Goal: Task Accomplishment & Management: Manage account settings

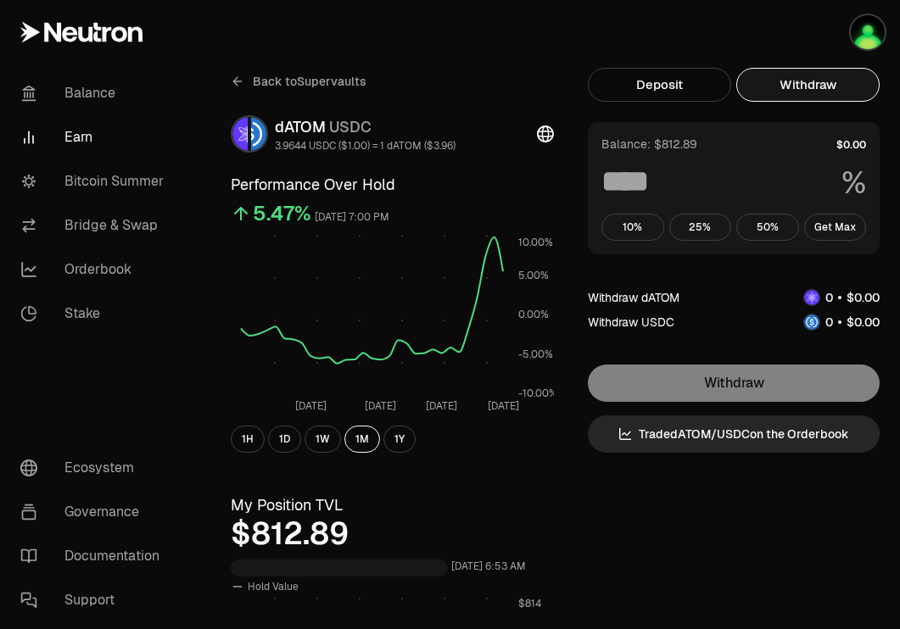
click at [831, 91] on button "Withdraw" at bounding box center [807, 85] width 143 height 34
click at [822, 224] on button "Get Max" at bounding box center [835, 227] width 63 height 27
type input "***"
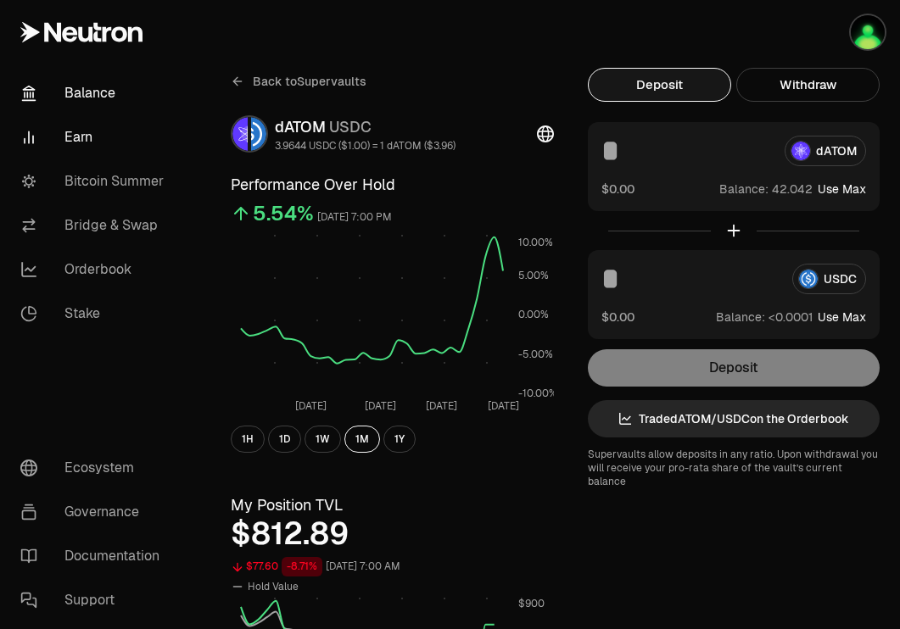
click at [111, 96] on link "Balance" at bounding box center [95, 93] width 176 height 44
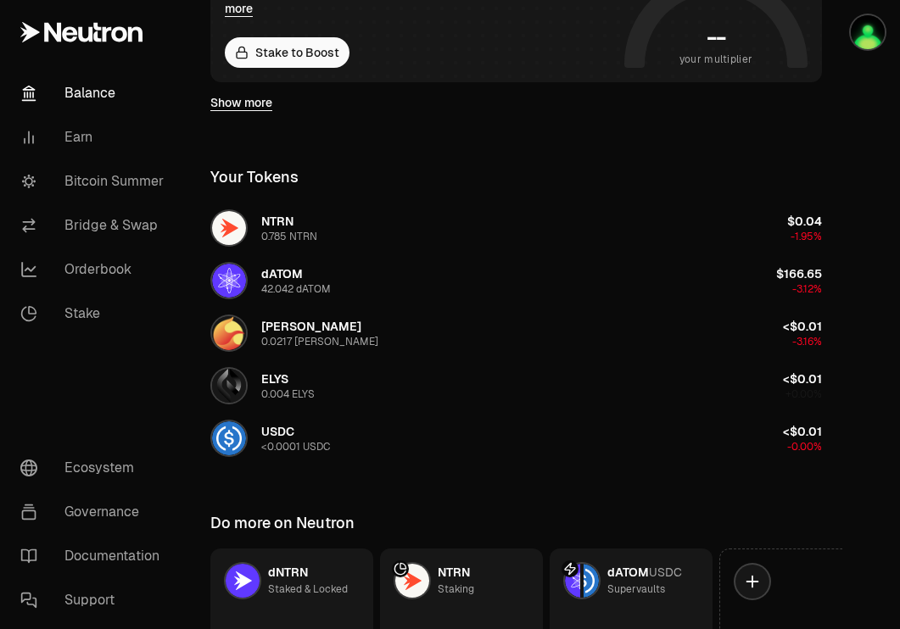
scroll to position [415, 0]
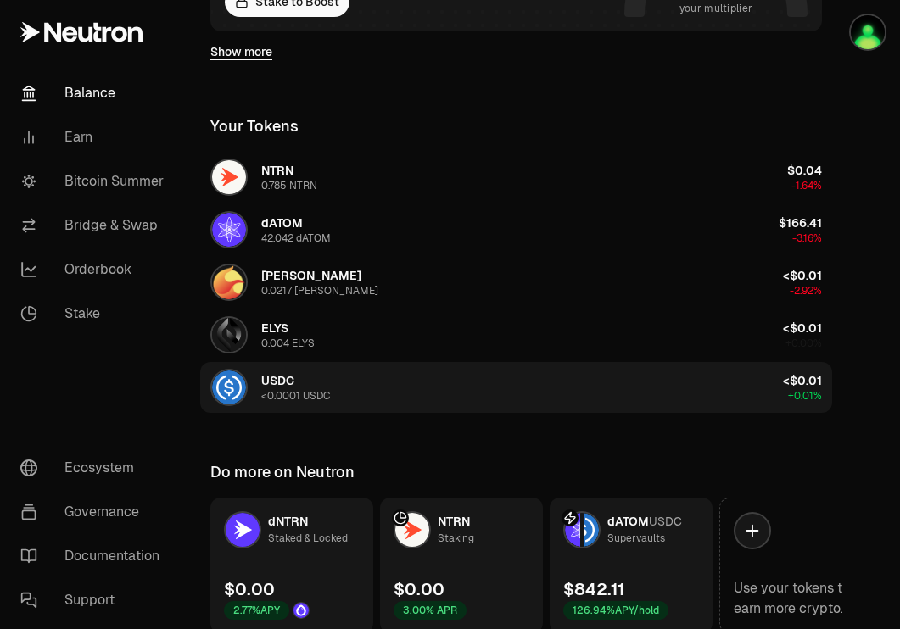
scroll to position [512, 0]
